Goal: Information Seeking & Learning: Learn about a topic

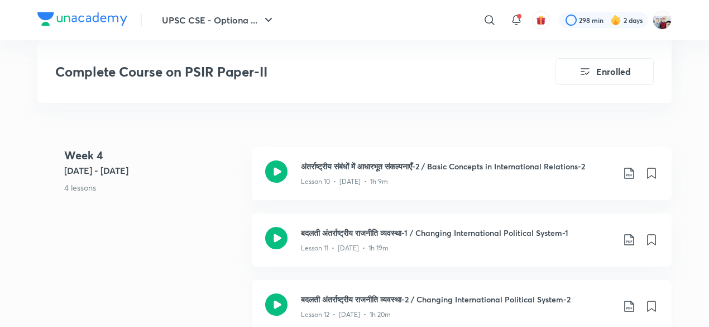
scroll to position [1184, 0]
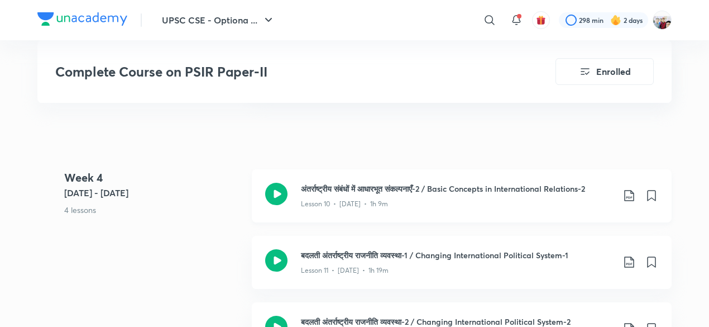
click at [397, 206] on div "Lesson 10 • Jul 10 • 1h 9m" at bounding box center [457, 201] width 313 height 15
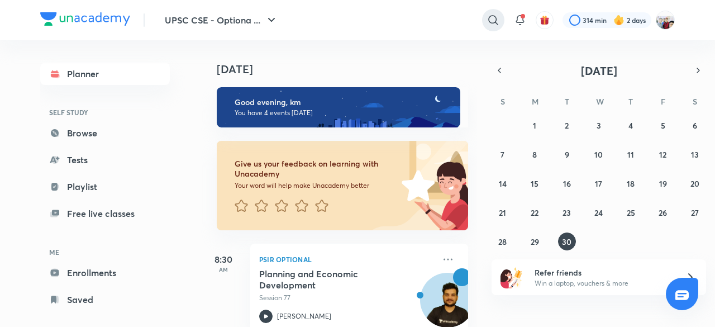
click at [492, 17] on icon at bounding box center [493, 19] width 13 height 13
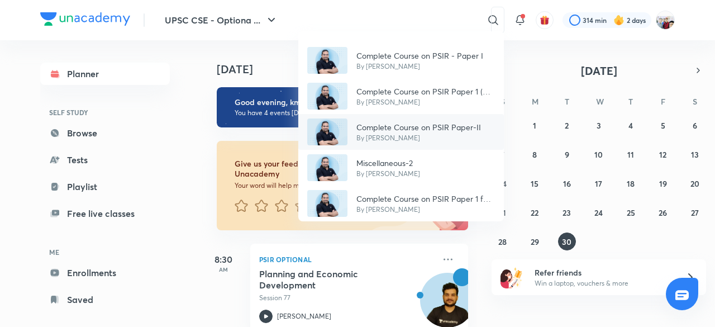
click at [425, 123] on p "Complete Course on PSIR Paper-II" at bounding box center [418, 127] width 125 height 12
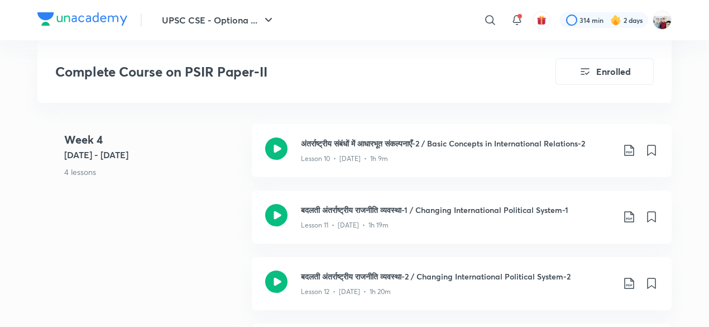
scroll to position [1229, 0]
click at [372, 156] on p "Lesson 10 • [DATE] • 1h 9m" at bounding box center [344, 159] width 87 height 10
